Goal: Check status

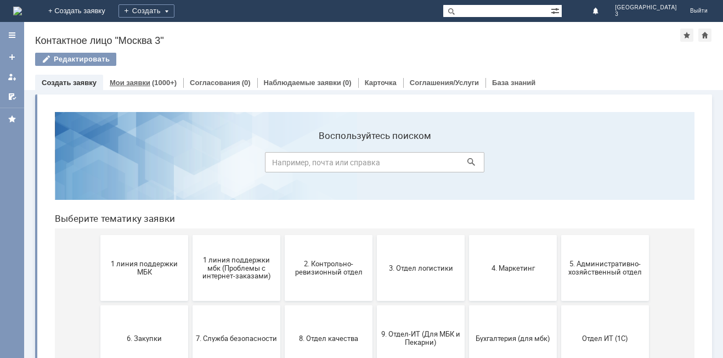
click at [125, 83] on link "Мои заявки" at bounding box center [130, 82] width 41 height 8
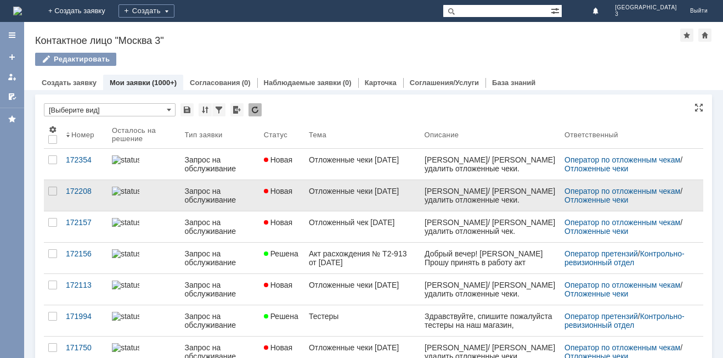
scroll to position [55, 0]
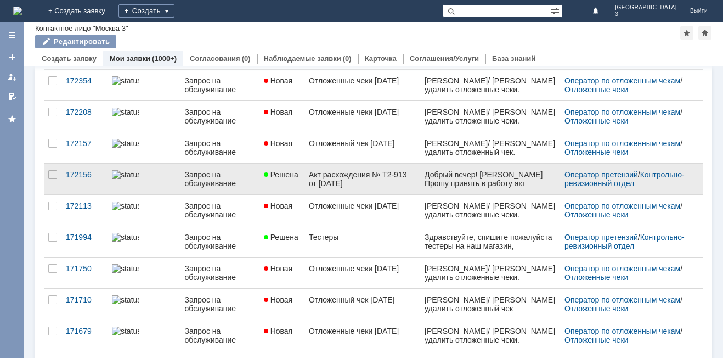
click at [330, 175] on div "Акт расхождения № Т2-913 от [DATE]" at bounding box center [362, 179] width 107 height 18
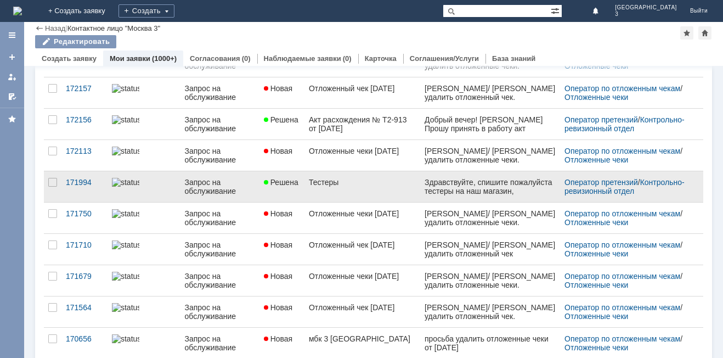
click at [289, 180] on span "Решена" at bounding box center [281, 182] width 35 height 9
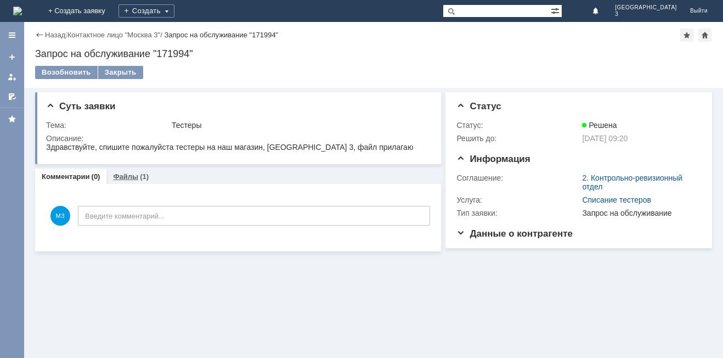
click at [125, 177] on link "Файлы" at bounding box center [125, 176] width 25 height 8
